Goal: Information Seeking & Learning: Learn about a topic

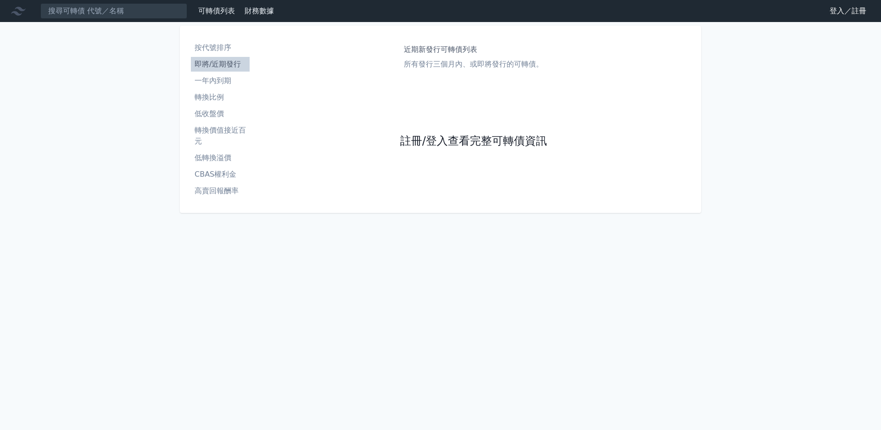
click at [428, 141] on link "註冊/登入查看完整可轉債資訊" at bounding box center [473, 141] width 147 height 15
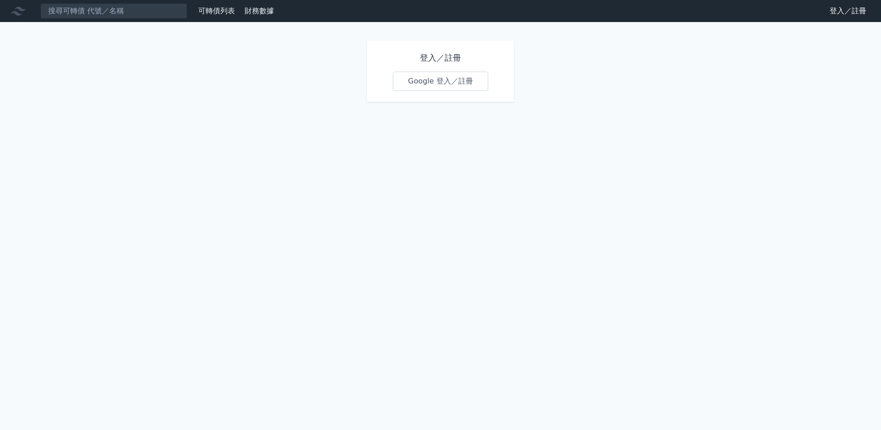
click at [439, 89] on link "Google 登入／註冊" at bounding box center [440, 81] width 95 height 19
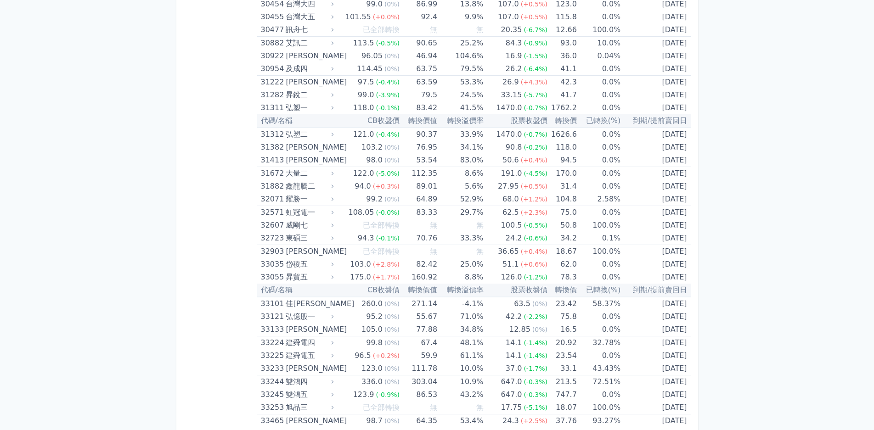
scroll to position [1487, 0]
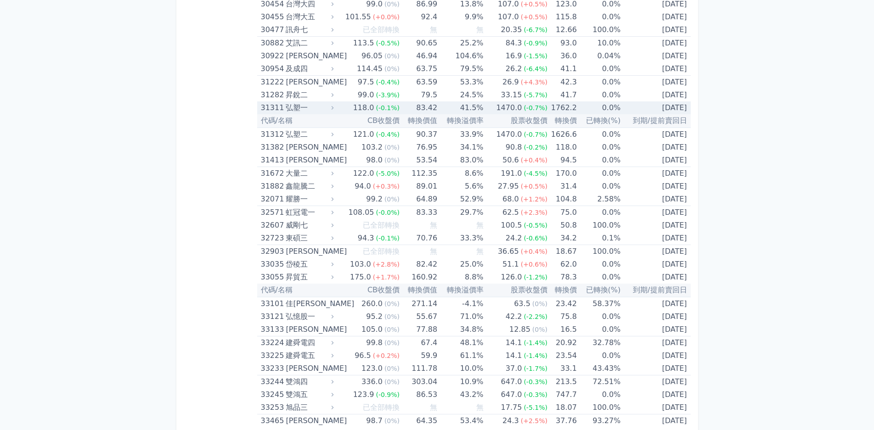
click at [437, 111] on td "41.5%" at bounding box center [460, 107] width 46 height 13
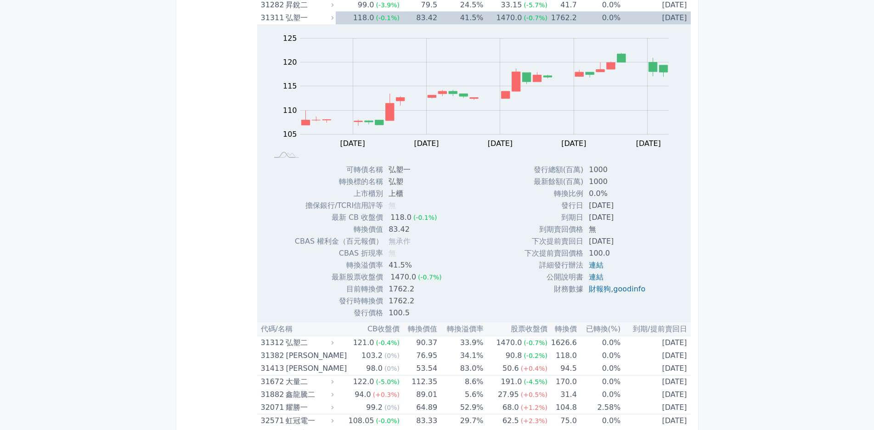
scroll to position [1579, 0]
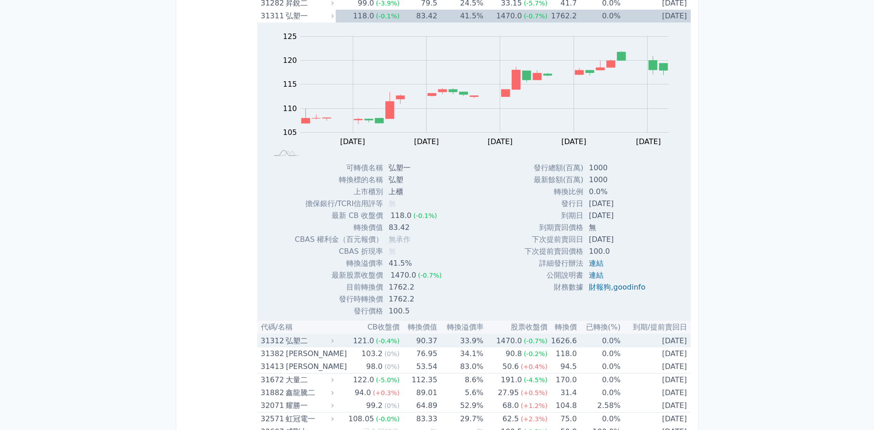
click at [298, 343] on div "弘塑二" at bounding box center [309, 341] width 46 height 13
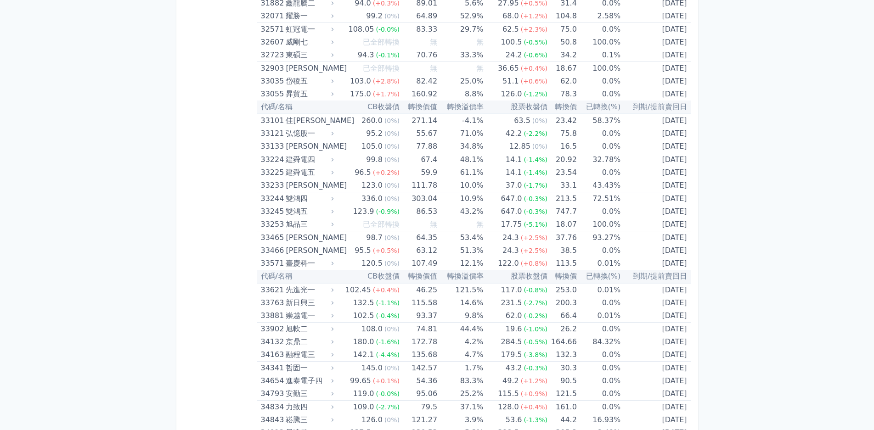
scroll to position [2268, 0]
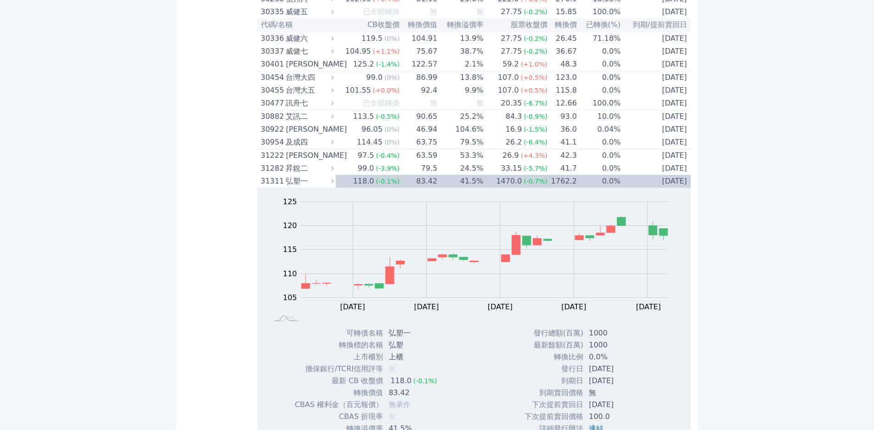
scroll to position [1487, 0]
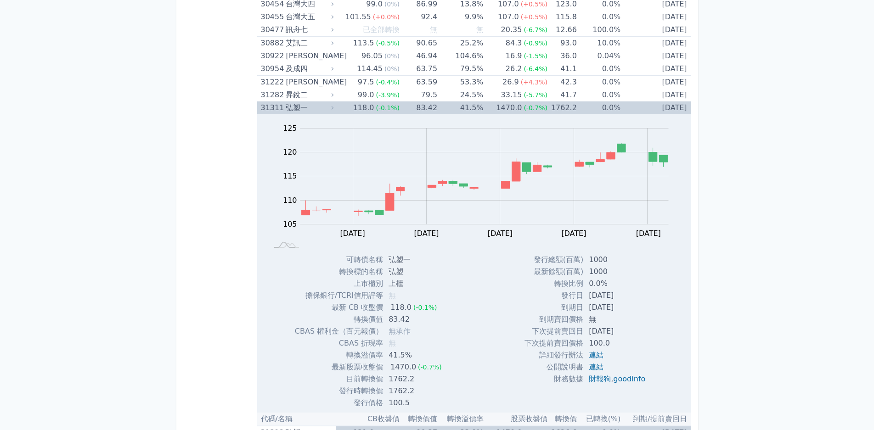
click at [298, 101] on div "弘塑一" at bounding box center [309, 107] width 46 height 13
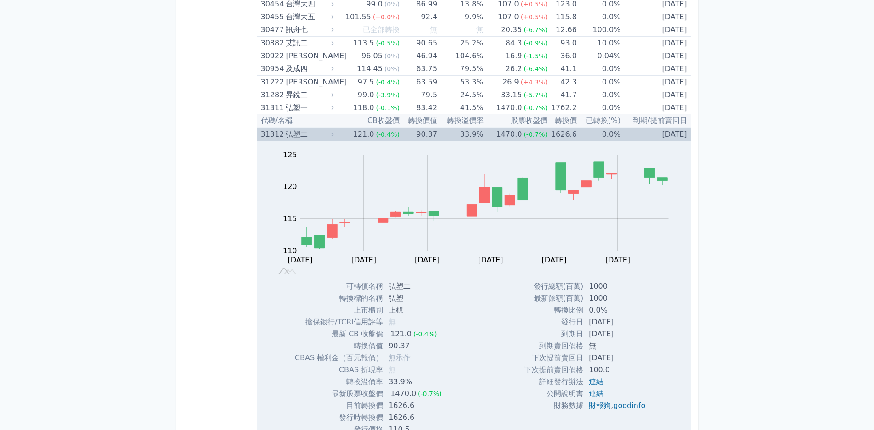
click at [298, 136] on div "弘塑二" at bounding box center [309, 134] width 46 height 13
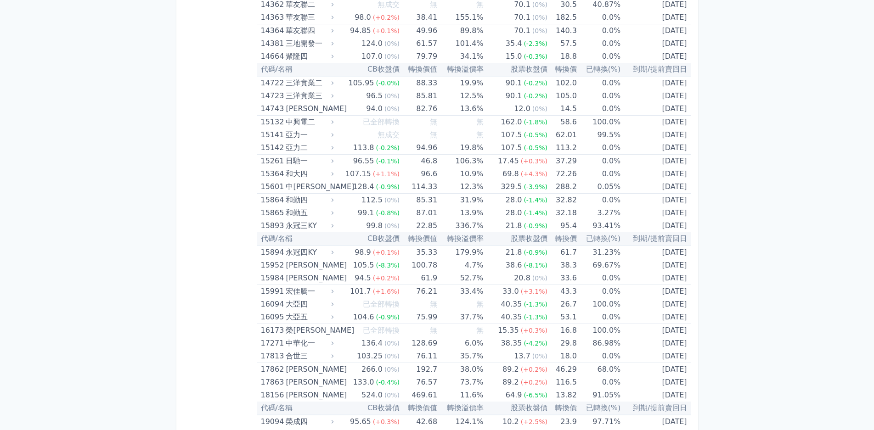
scroll to position [367, 0]
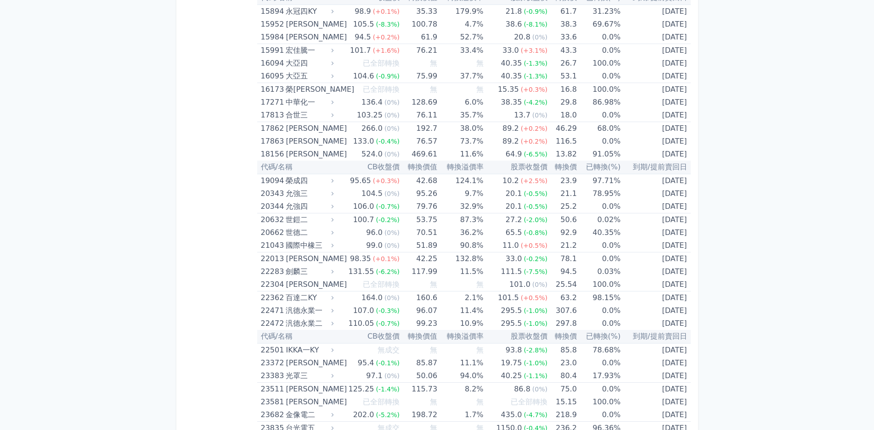
scroll to position [689, 0]
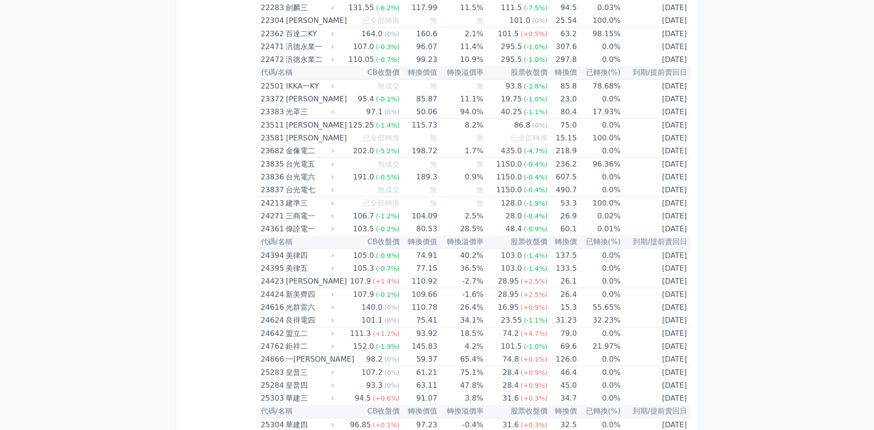
drag, startPoint x: 89, startPoint y: 190, endPoint x: 91, endPoint y: 218, distance: 28.6
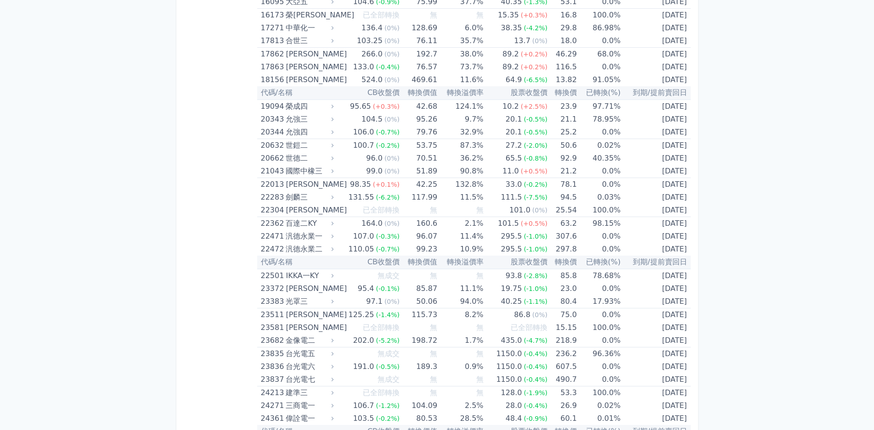
scroll to position [551, 0]
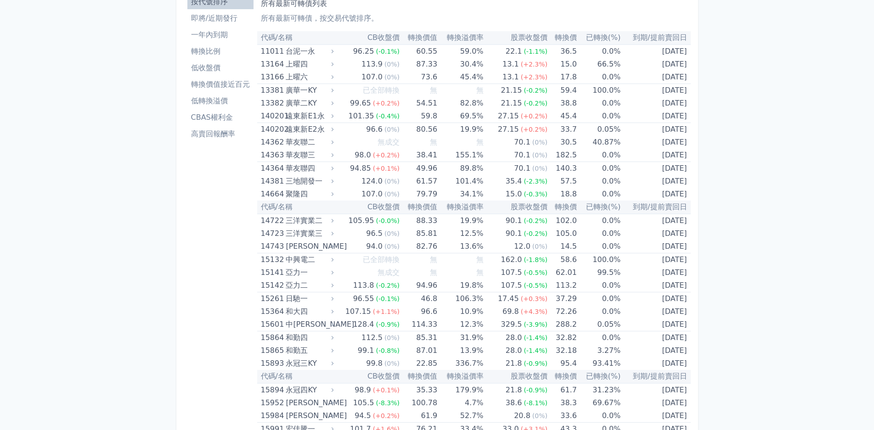
scroll to position [0, 0]
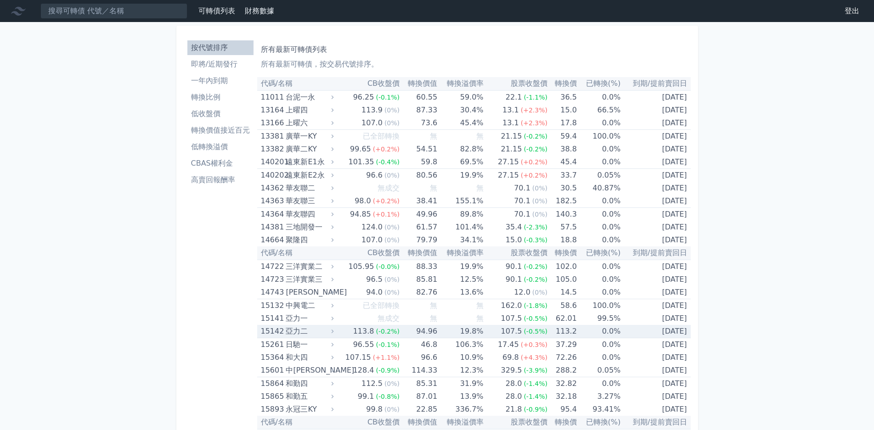
click at [300, 336] on div "亞力二" at bounding box center [309, 331] width 46 height 13
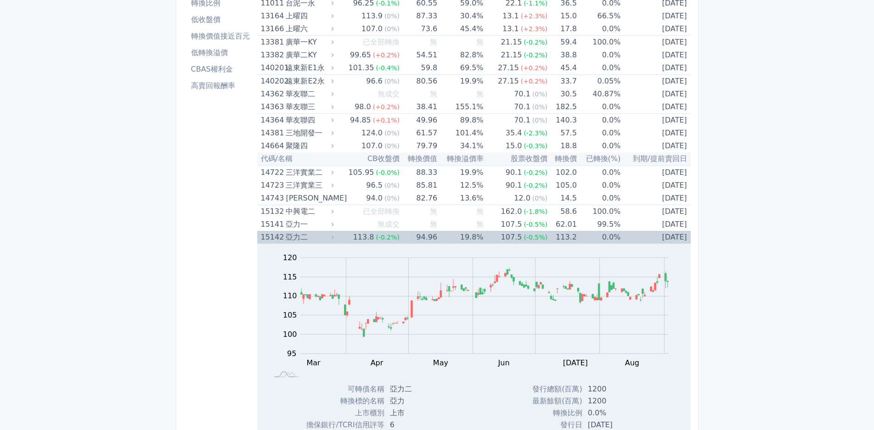
scroll to position [92, 0]
